Goal: Task Accomplishment & Management: Manage account settings

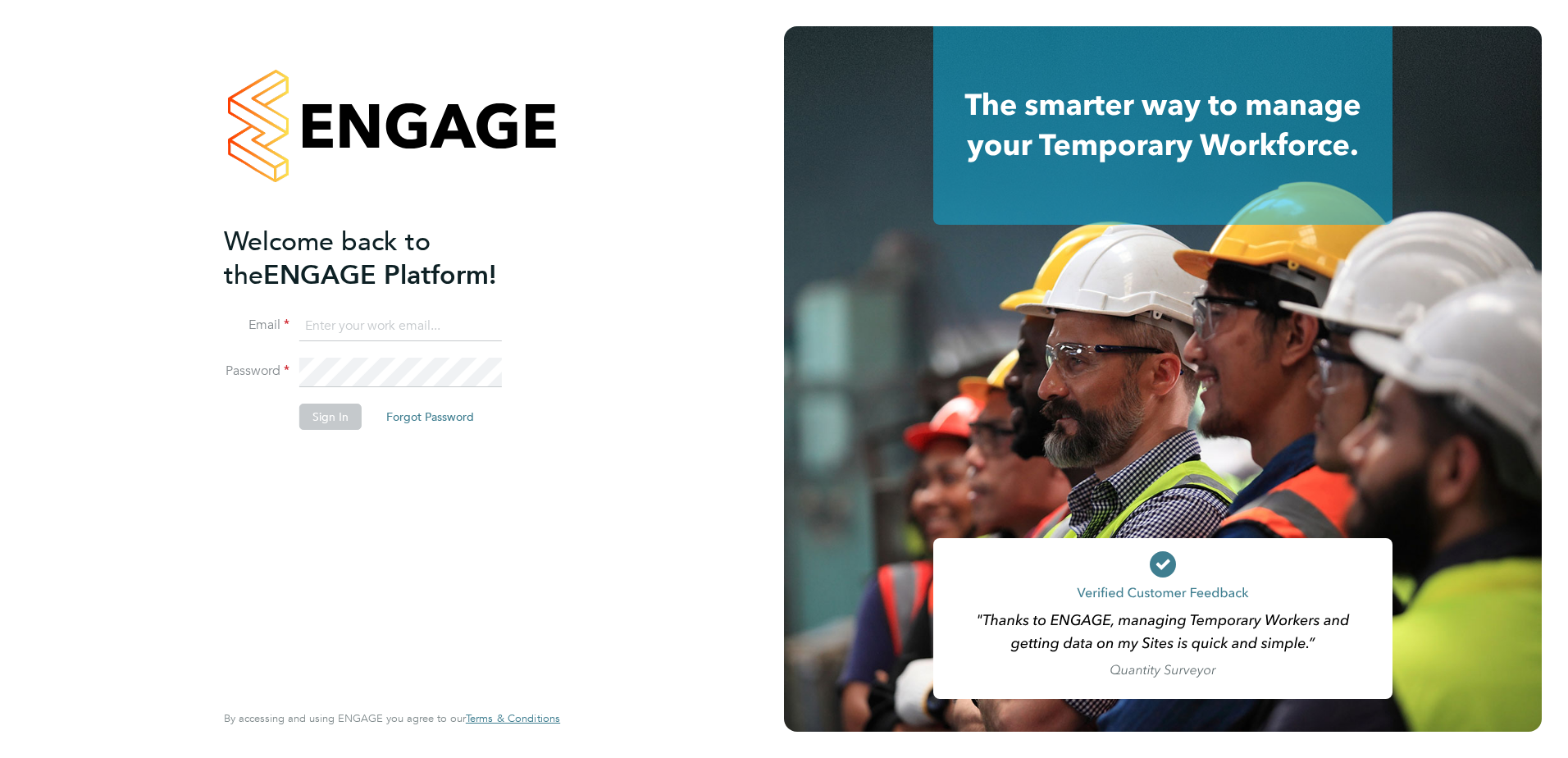
type input "dave.smith@vistry.co.uk"
click at [326, 414] on button "Sign In" at bounding box center [330, 416] width 62 height 26
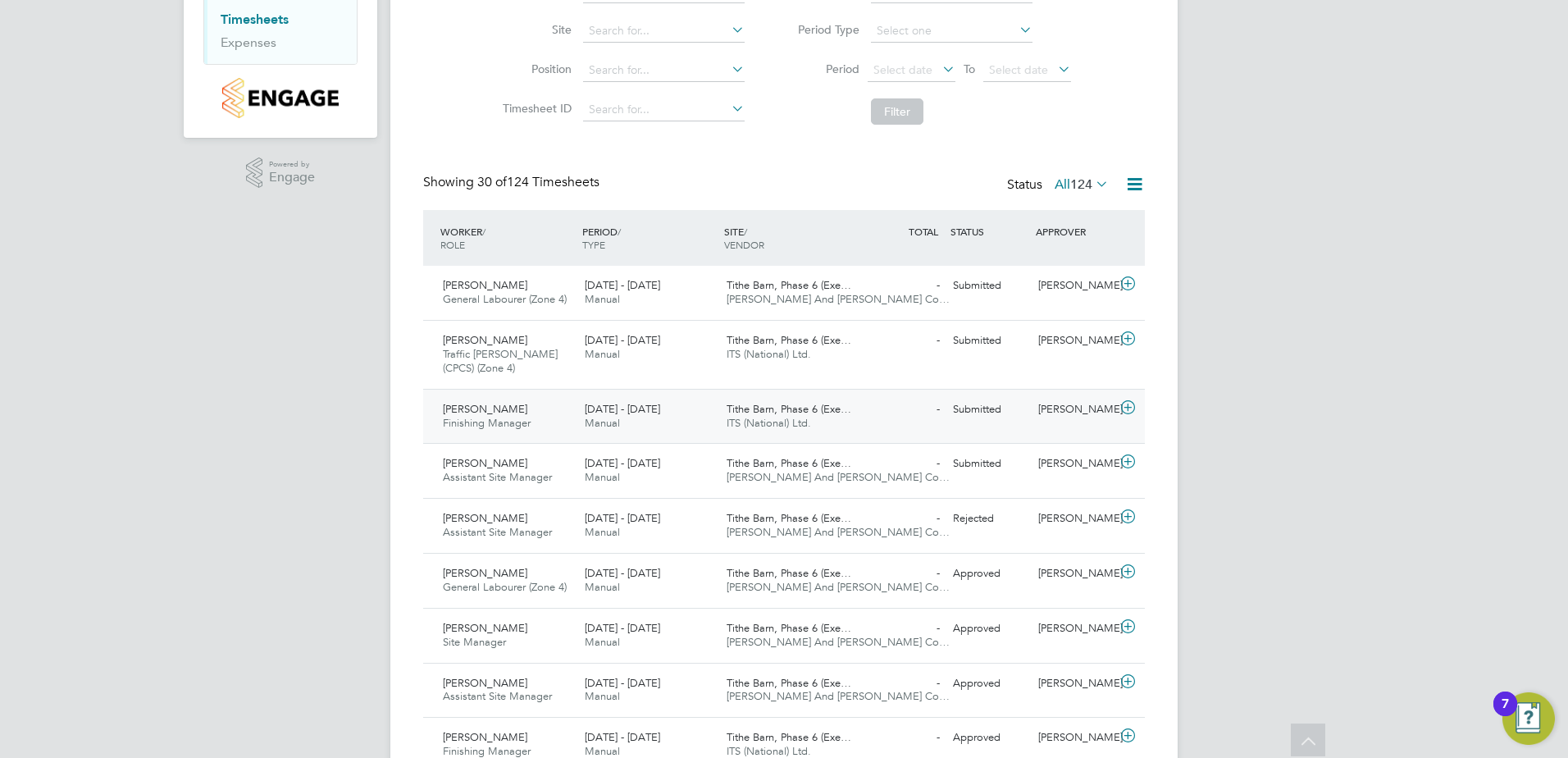
click at [510, 420] on span "Finishing Manager" at bounding box center [487, 423] width 88 height 14
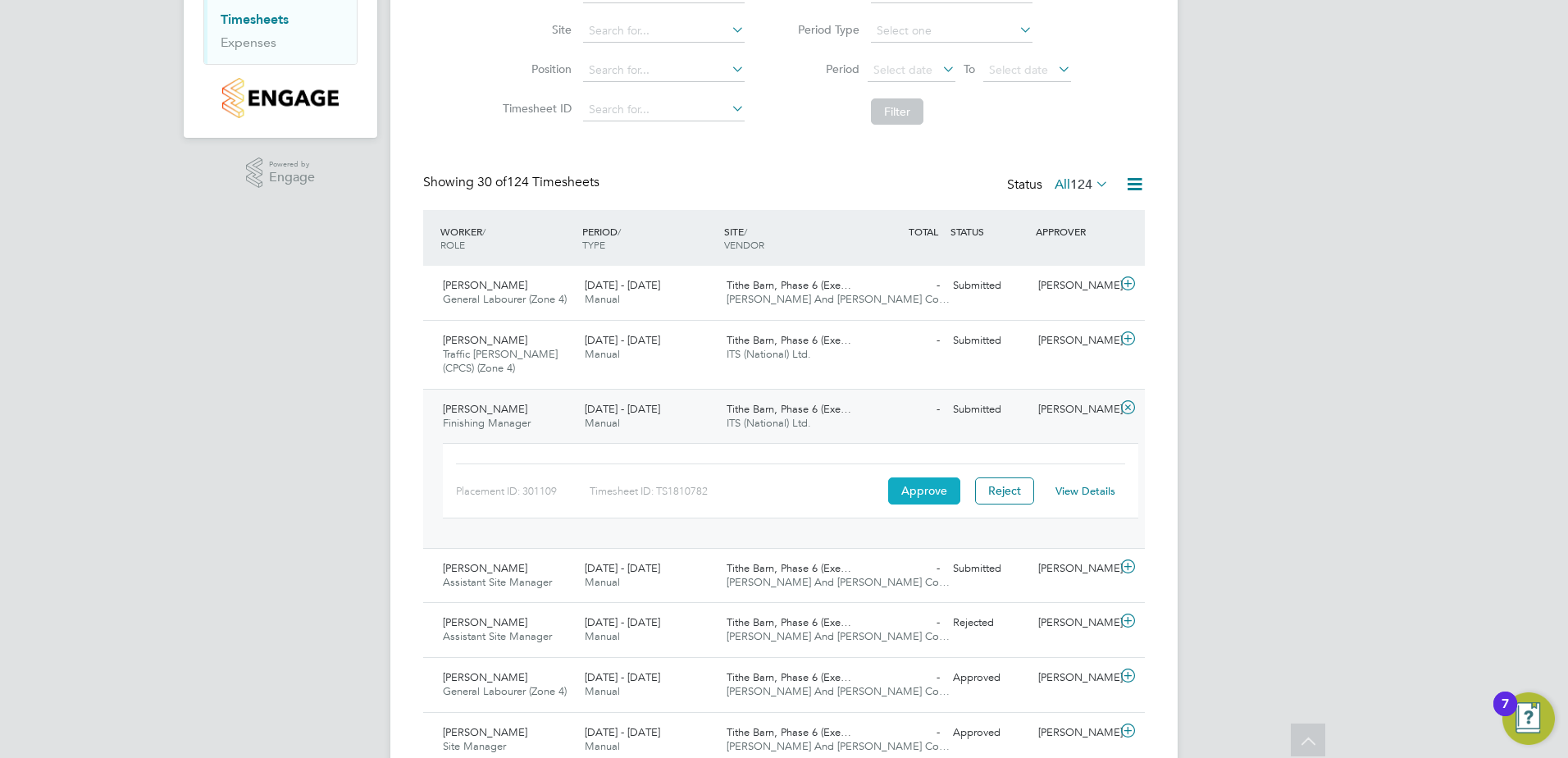
click at [934, 488] on button "Approve" at bounding box center [924, 490] width 72 height 26
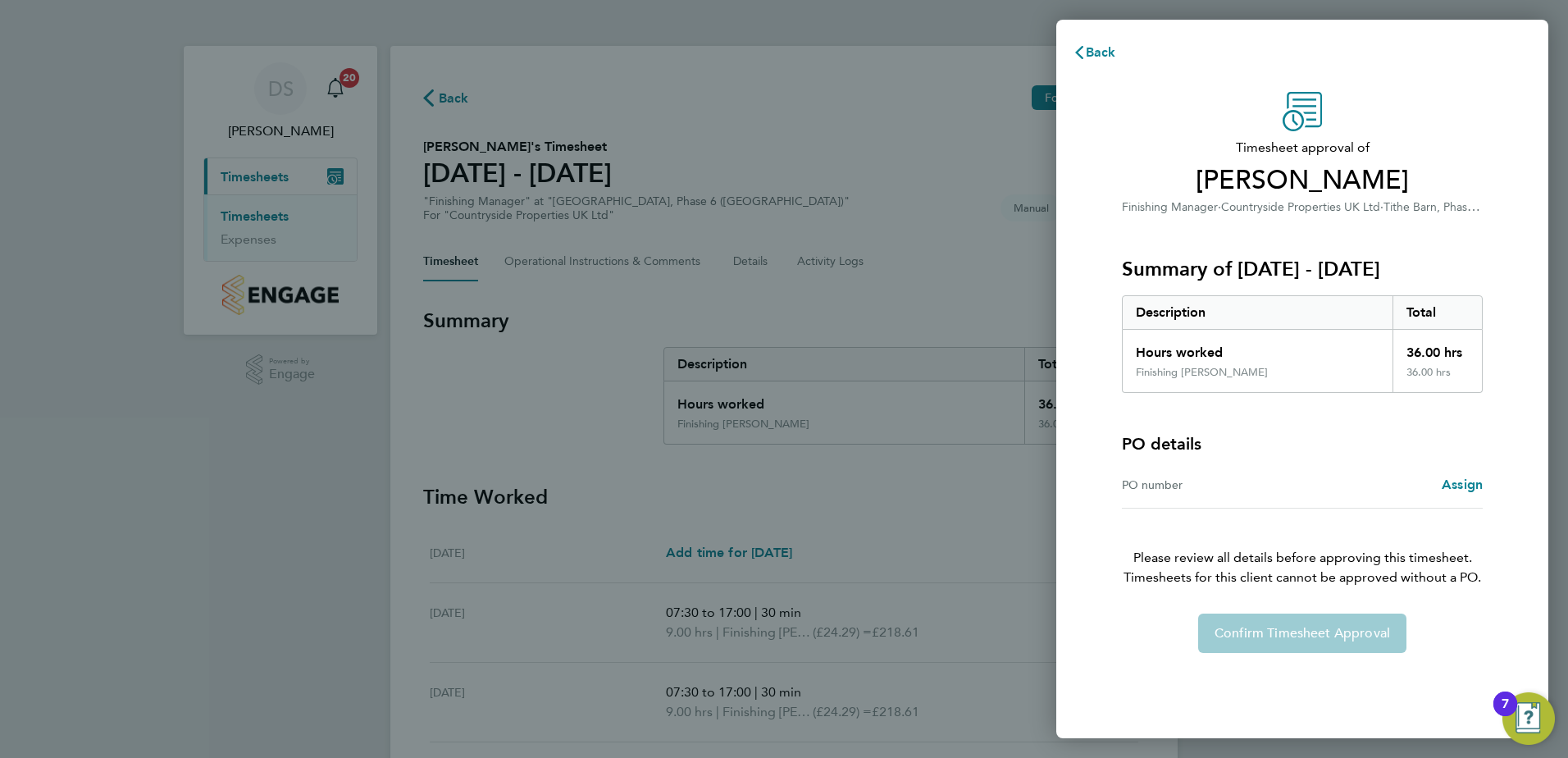
click at [1297, 628] on div "Confirm Timesheet Approval" at bounding box center [1302, 634] width 401 height 39
click at [1095, 55] on span "Back" at bounding box center [1101, 52] width 31 height 15
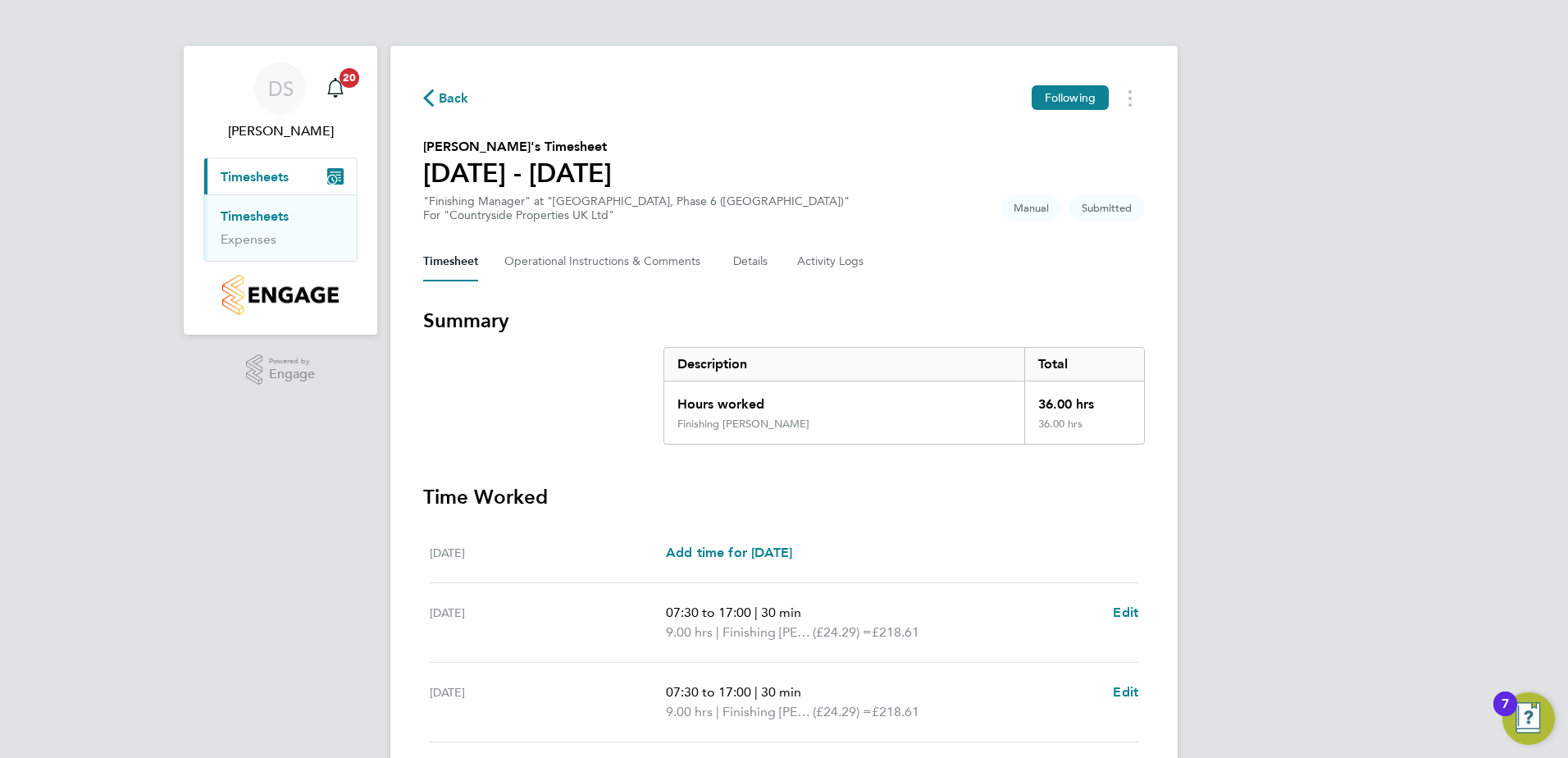
click at [261, 216] on link "Timesheets" at bounding box center [255, 216] width 68 height 15
